Goal: Navigation & Orientation: Find specific page/section

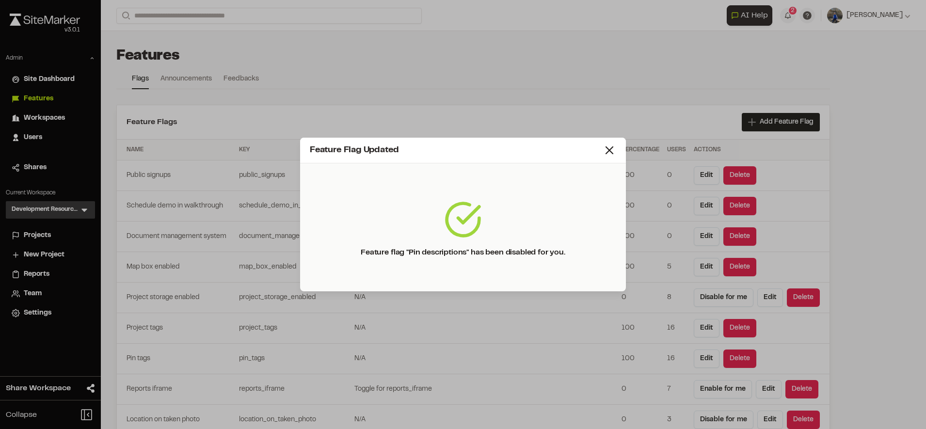
scroll to position [2628, 0]
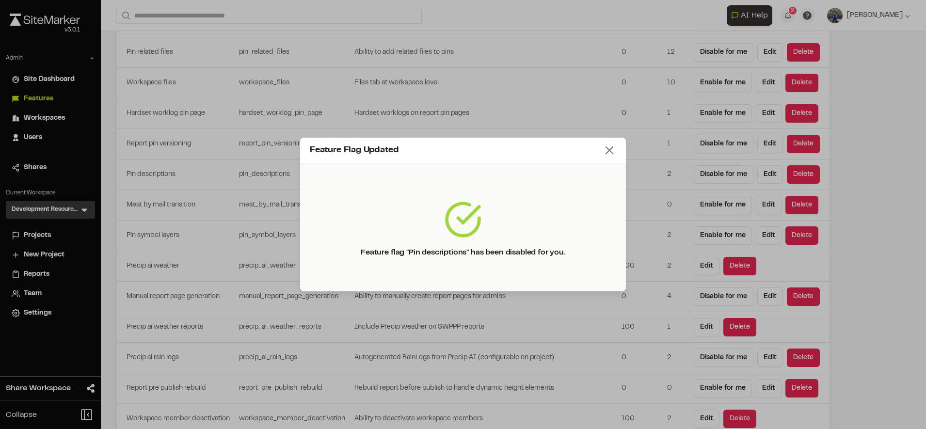
click at [607, 152] on icon at bounding box center [610, 151] width 14 height 14
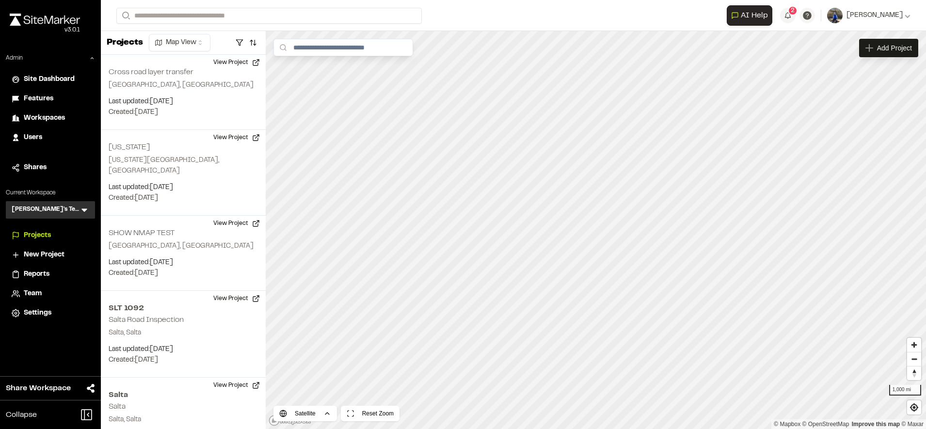
scroll to position [654, 0]
